Goal: Transaction & Acquisition: Purchase product/service

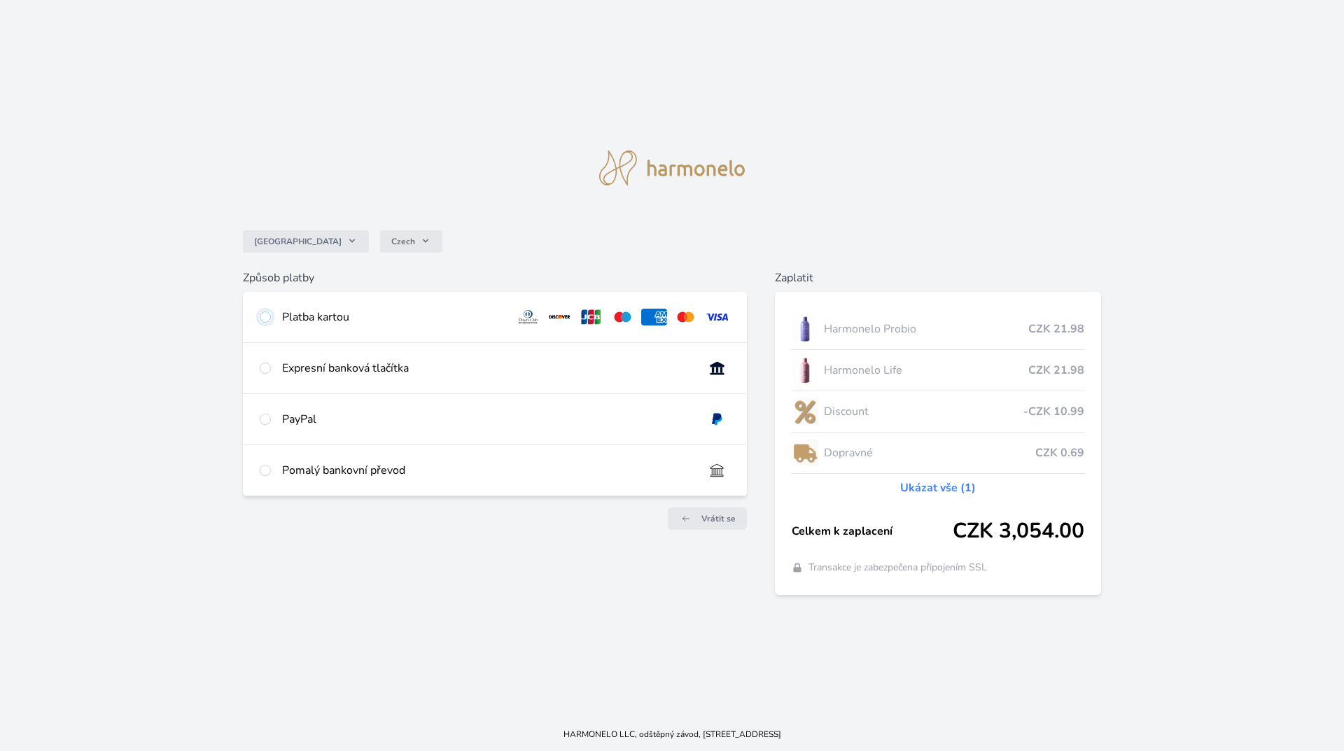
click at [265, 317] on input "radio" at bounding box center [265, 316] width 11 height 11
radio input "true"
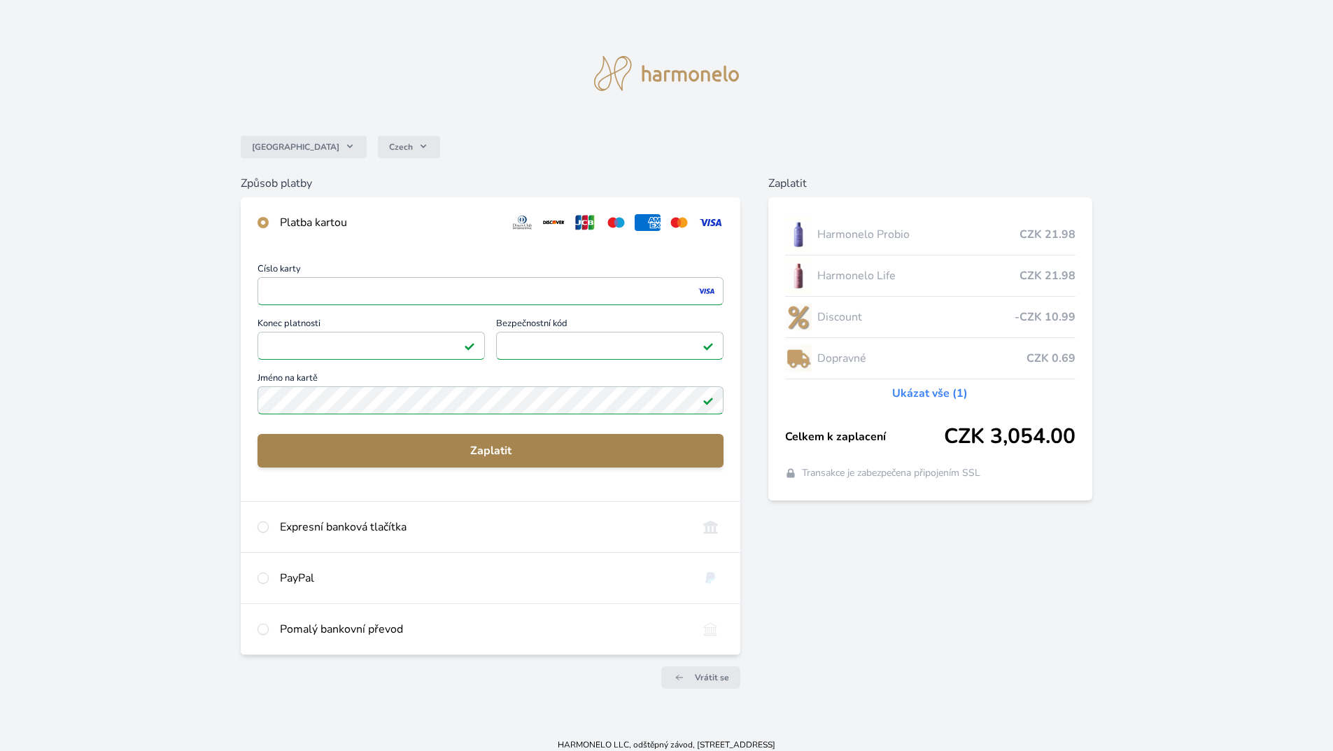
click at [368, 454] on span "Zaplatit" at bounding box center [491, 450] width 444 height 17
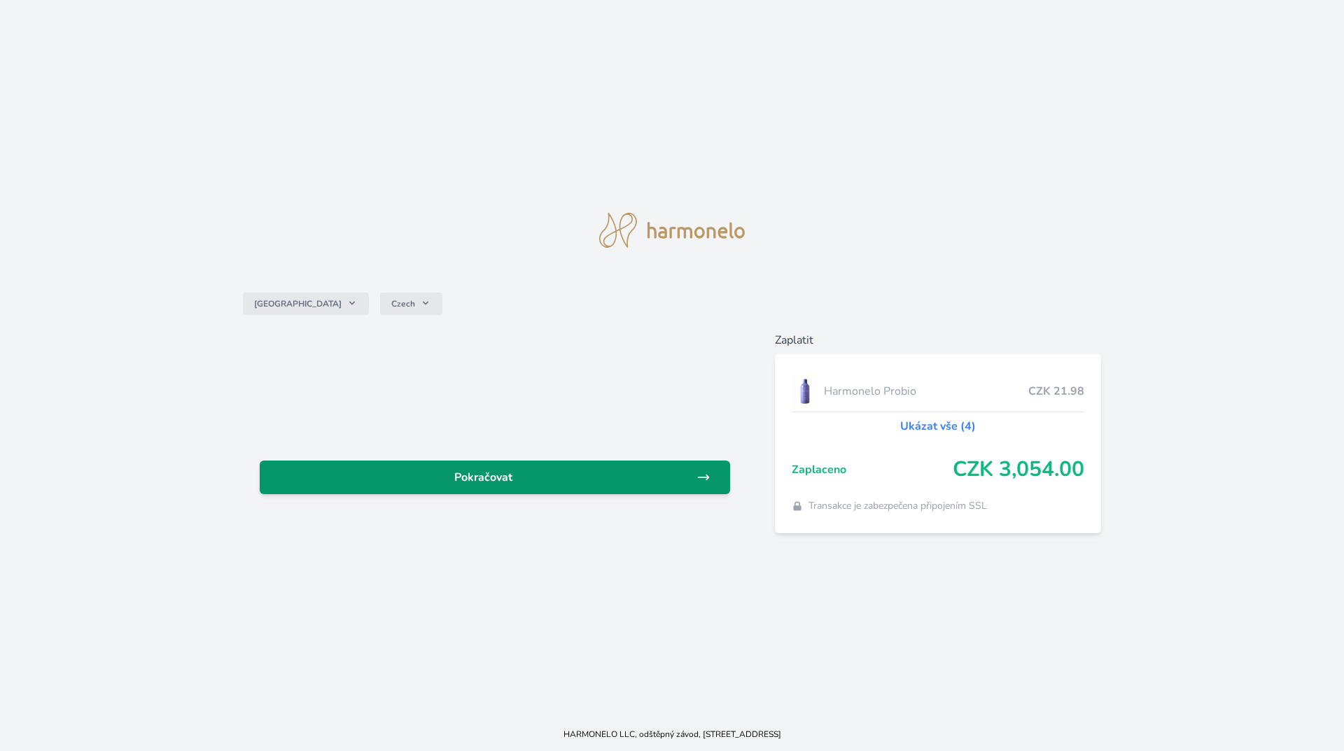
click at [556, 484] on span "Pokračovat" at bounding box center [484, 477] width 426 height 17
